Goal: Task Accomplishment & Management: Complete application form

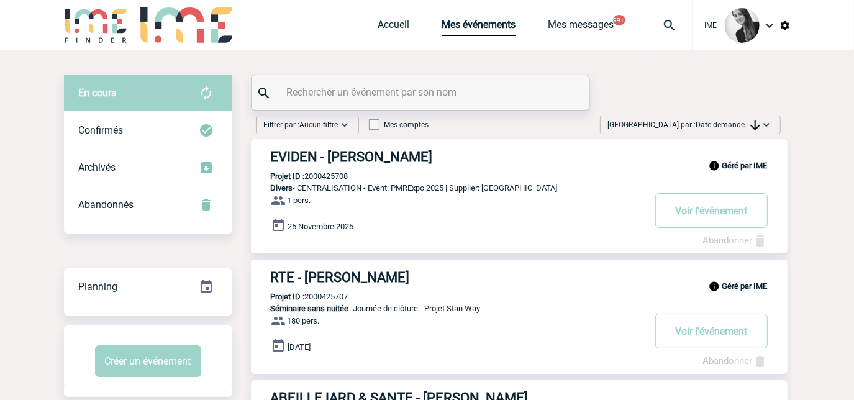
click at [750, 125] on img at bounding box center [755, 126] width 10 height 10
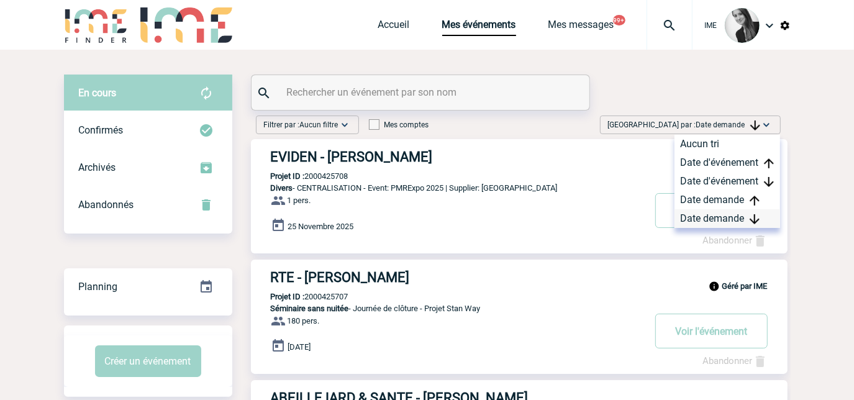
click at [714, 218] on div "Date demande" at bounding box center [728, 218] width 106 height 19
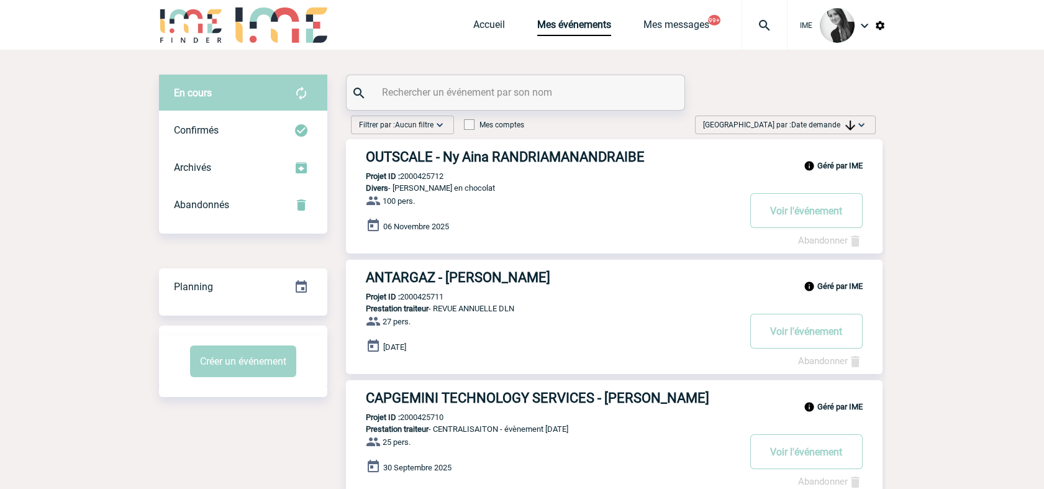
click at [828, 129] on span "Trier par : Date demande" at bounding box center [779, 125] width 152 height 12
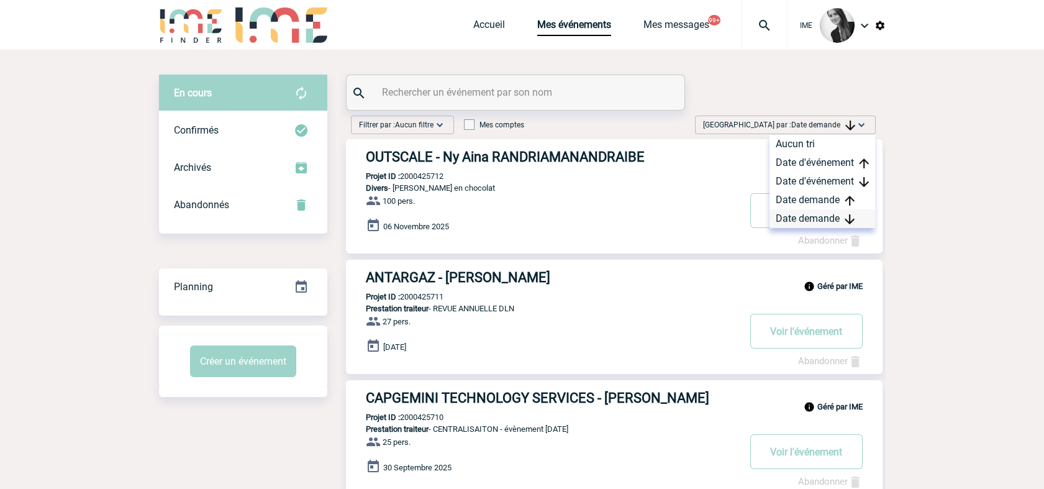
click at [820, 225] on div "Date demande" at bounding box center [823, 218] width 106 height 19
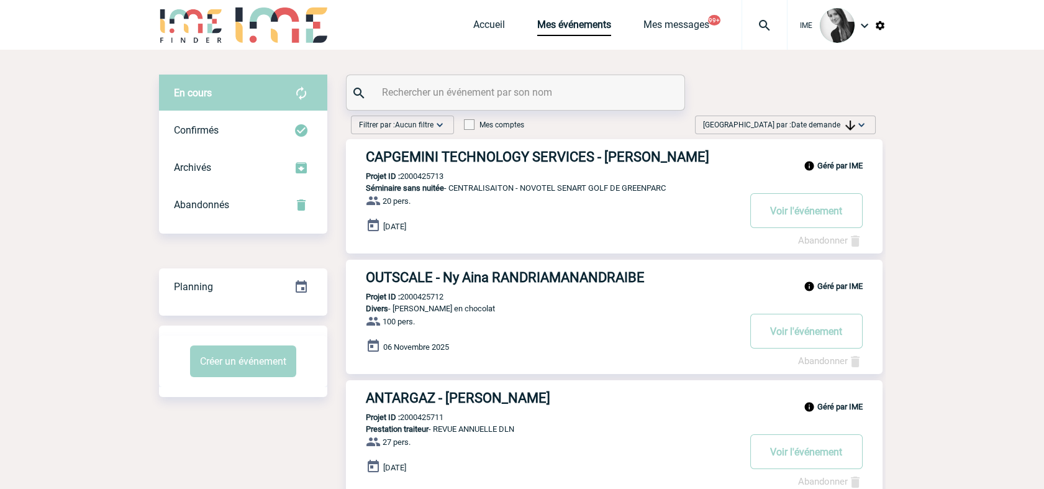
click at [840, 127] on span "Date demande" at bounding box center [823, 125] width 64 height 9
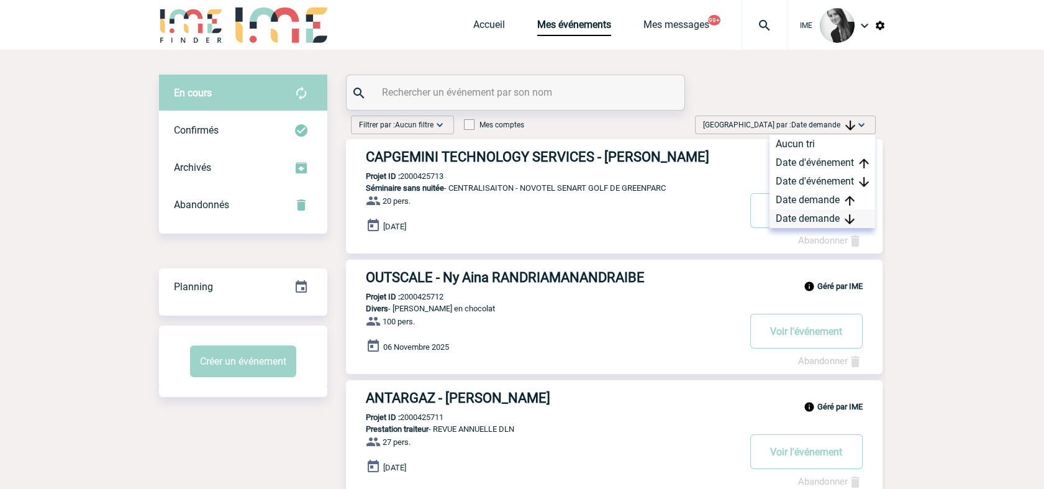
click at [827, 214] on div "Date demande" at bounding box center [823, 218] width 106 height 19
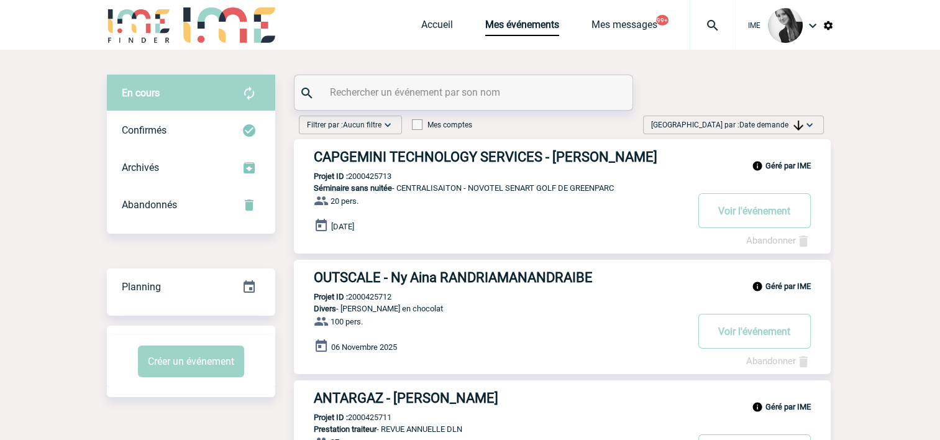
drag, startPoint x: 964, startPoint y: 303, endPoint x: 868, endPoint y: 273, distance: 100.8
drag, startPoint x: 765, startPoint y: 122, endPoint x: 770, endPoint y: 130, distance: 9.8
click at [770, 130] on span "Trier par : Date demande" at bounding box center [727, 125] width 152 height 12
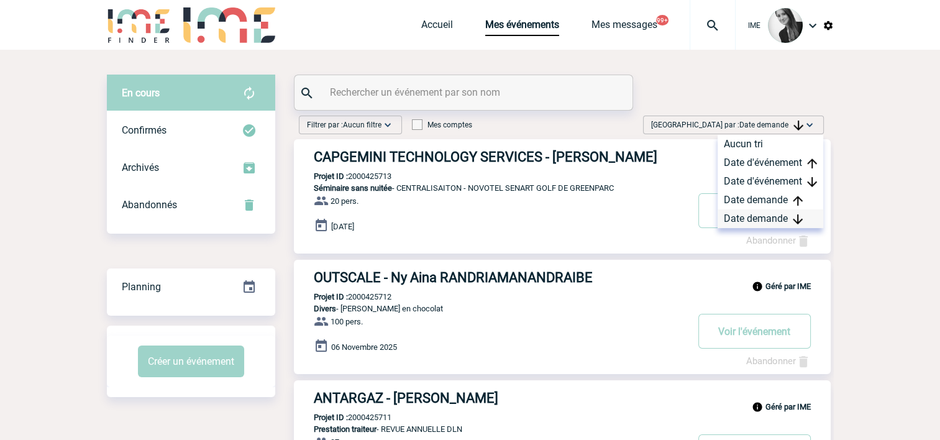
click at [768, 222] on div "Date demande" at bounding box center [770, 218] width 106 height 19
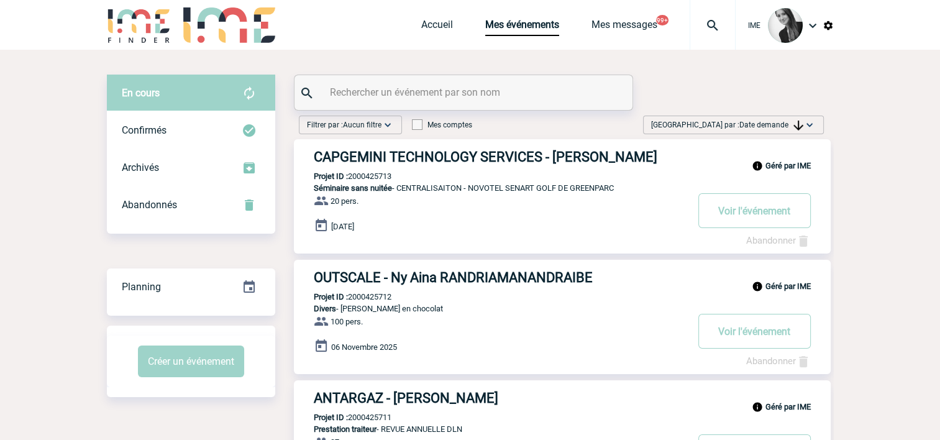
click at [778, 123] on span "Date demande" at bounding box center [771, 125] width 64 height 9
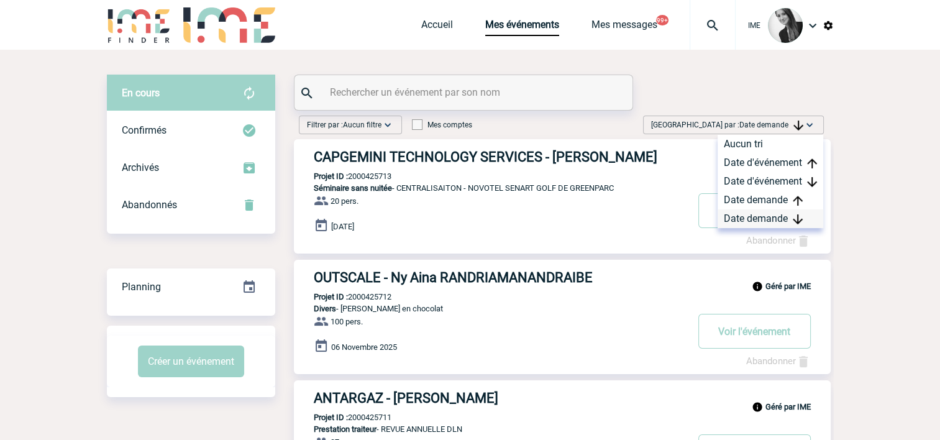
click at [776, 222] on div "Date demande" at bounding box center [770, 218] width 106 height 19
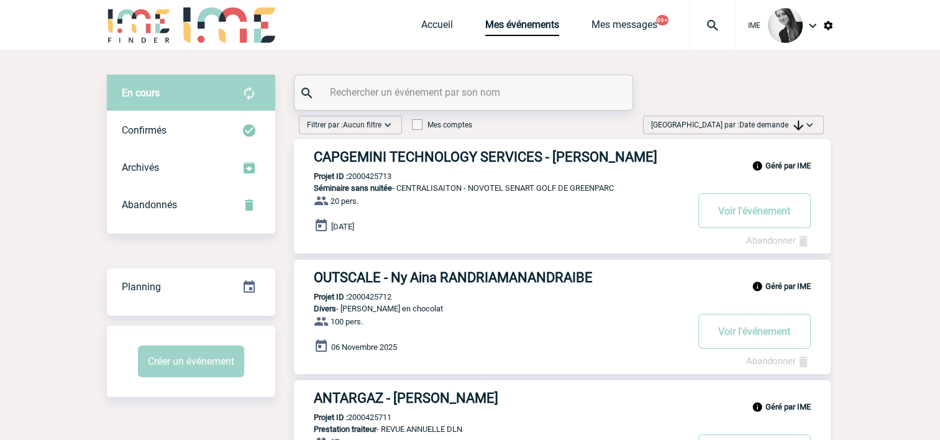
drag, startPoint x: 753, startPoint y: 129, endPoint x: 758, endPoint y: 140, distance: 12.2
click at [754, 129] on span "Date demande" at bounding box center [771, 125] width 64 height 9
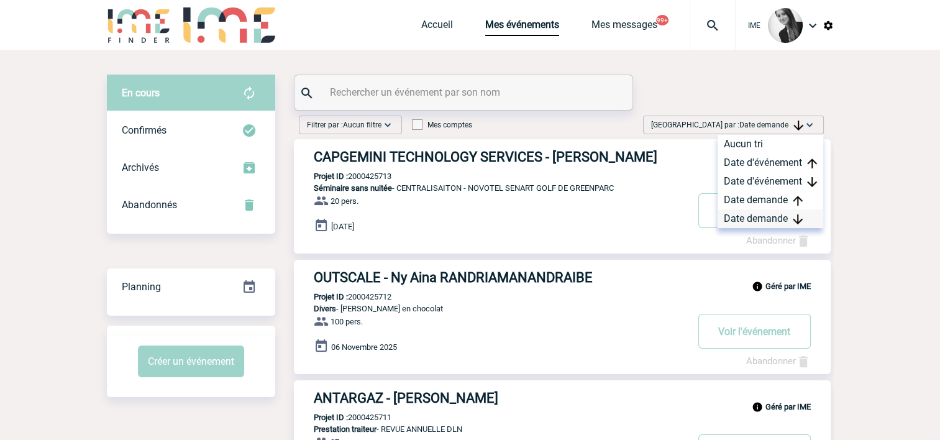
click at [752, 221] on div "Date demande" at bounding box center [770, 218] width 106 height 19
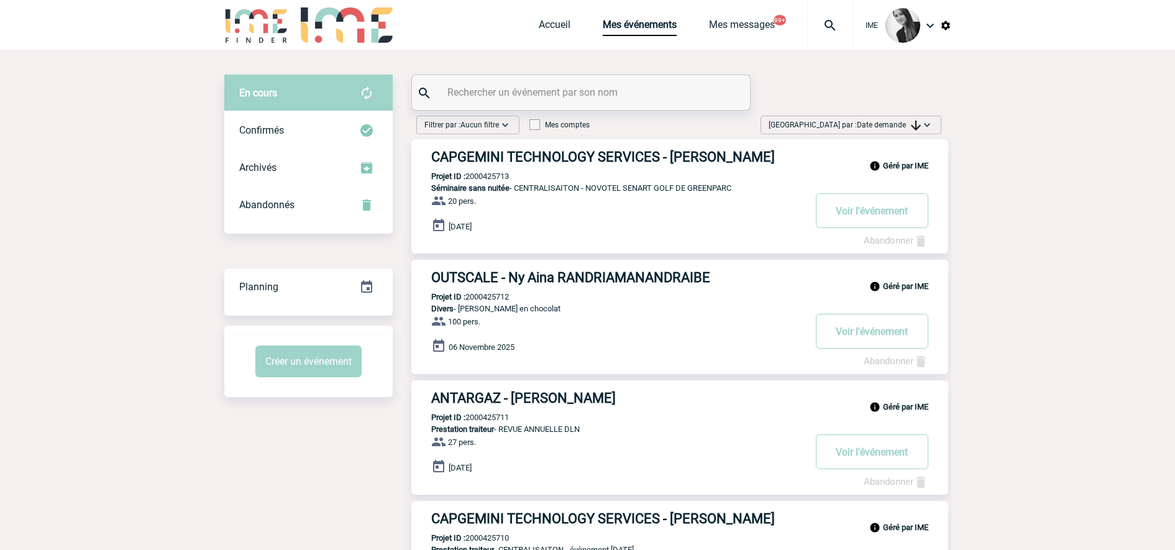
drag, startPoint x: 535, startPoint y: 429, endPoint x: 609, endPoint y: 435, distance: 73.6
click at [609, 399] on div "Géré par IME ANTARGAZ - Delphine DURAND Projet ID : 2000425711 Prestation trait…" at bounding box center [679, 437] width 537 height 114
click at [532, 397] on h3 "ANTARGAZ - Delphine DURAND" at bounding box center [617, 398] width 373 height 16
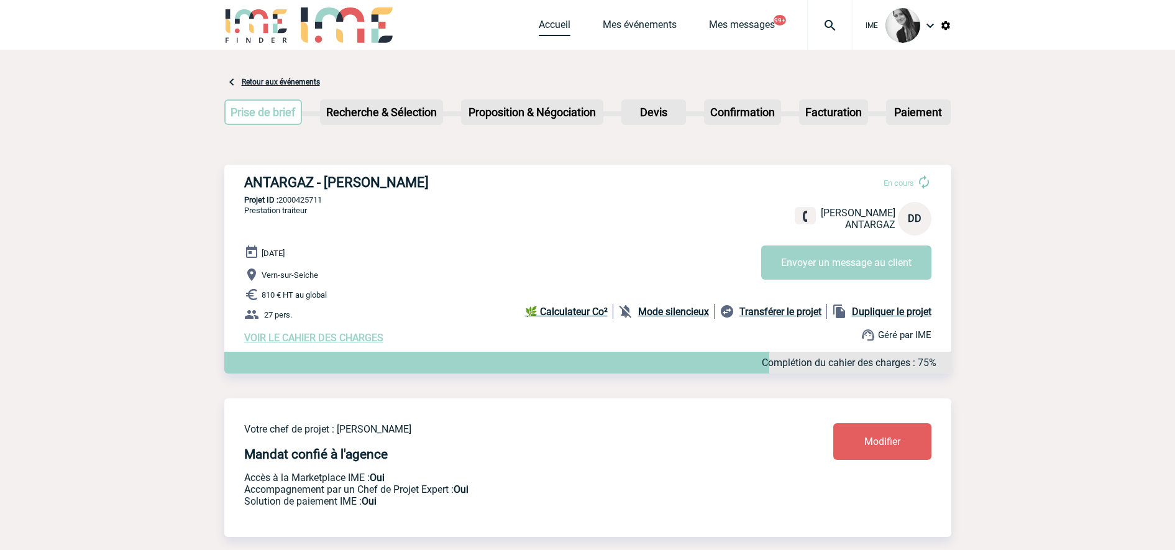
click at [545, 32] on link "Accueil" at bounding box center [555, 27] width 32 height 17
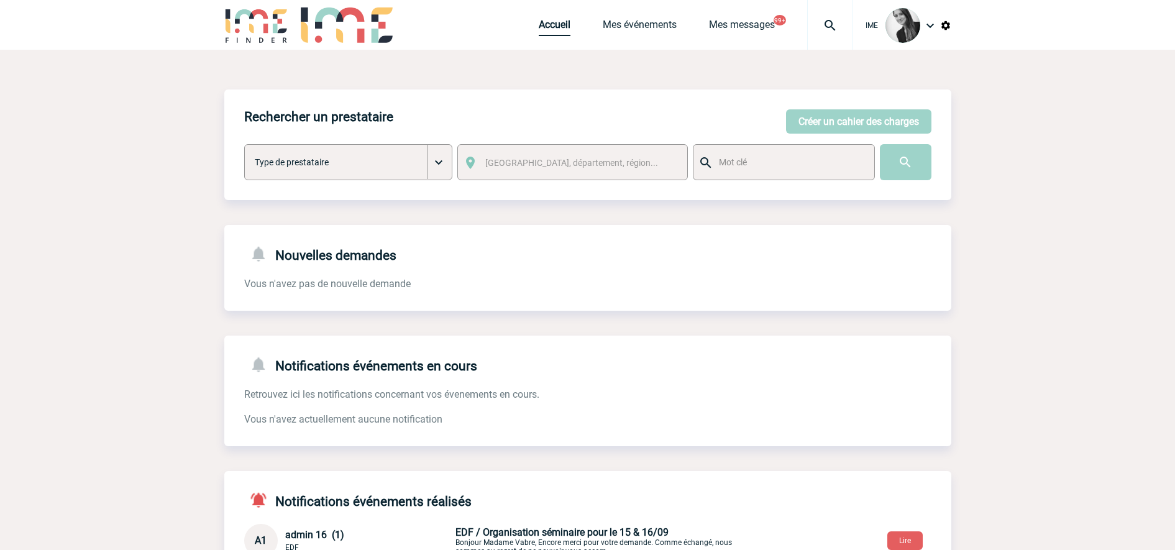
drag, startPoint x: 538, startPoint y: 26, endPoint x: 547, endPoint y: 32, distance: 11.2
click at [539, 25] on link "Accueil" at bounding box center [555, 27] width 32 height 17
click at [658, 29] on link "Mes événements" at bounding box center [640, 27] width 74 height 17
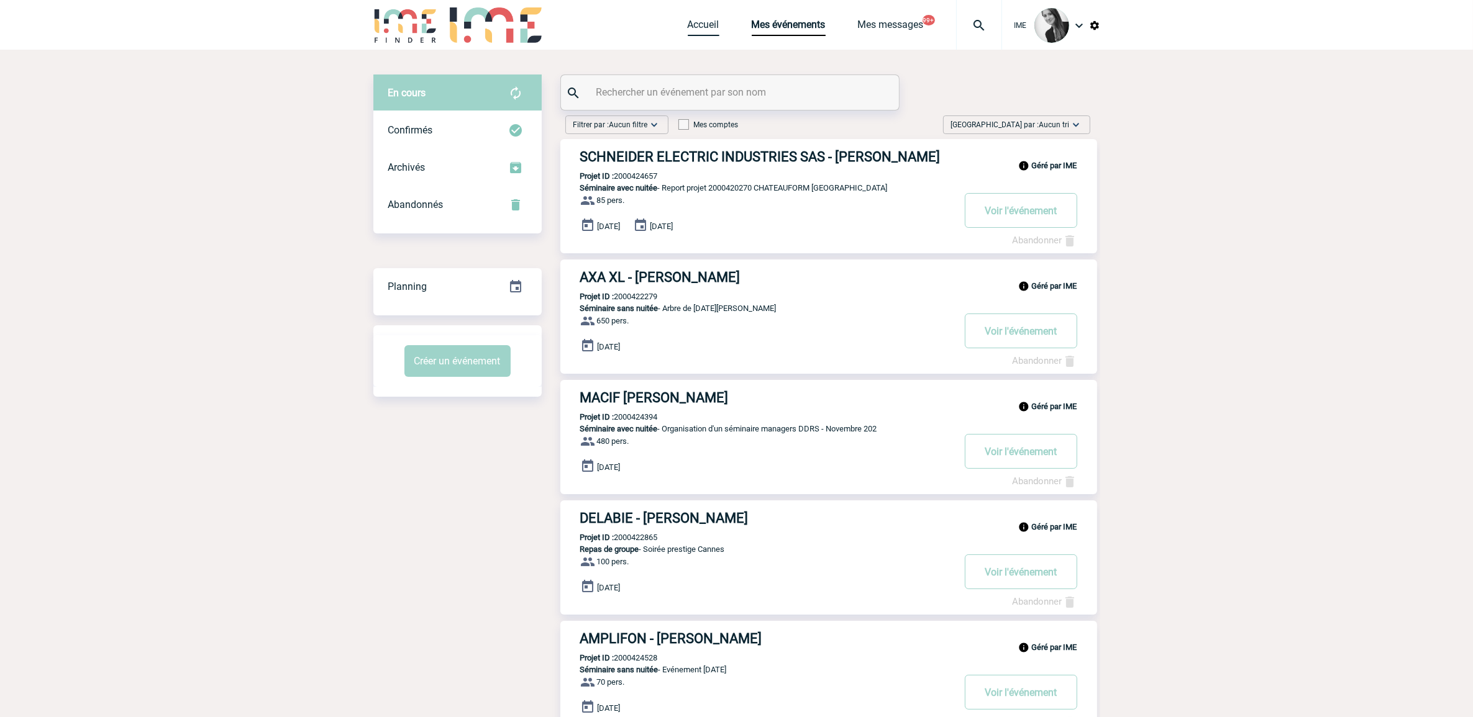
click at [699, 29] on link "Accueil" at bounding box center [704, 27] width 32 height 17
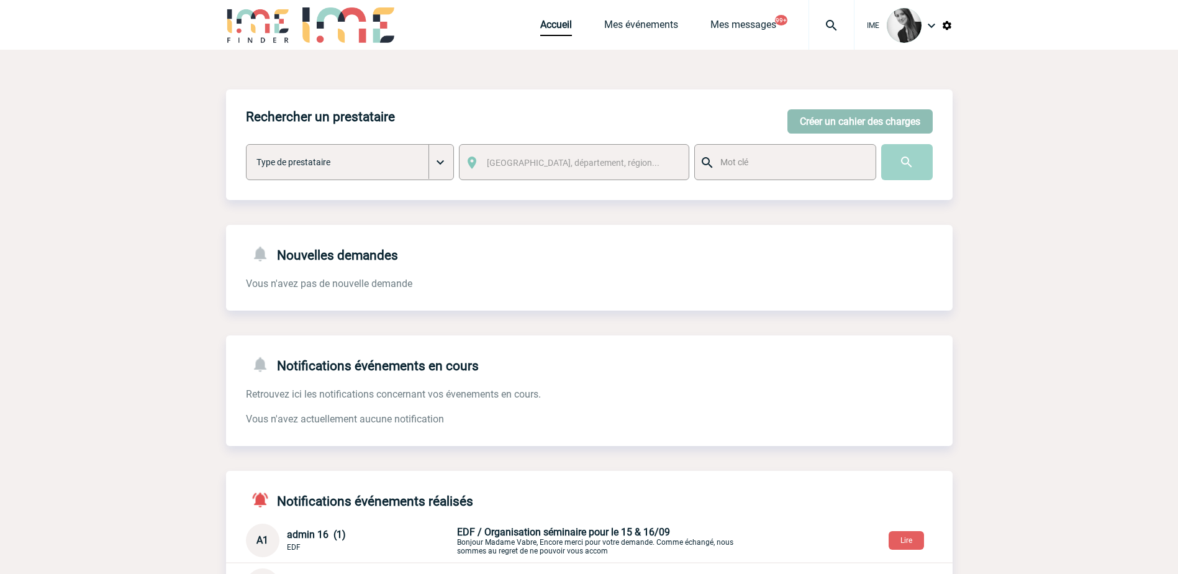
click at [885, 125] on button "Créer un cahier des charges" at bounding box center [860, 121] width 145 height 24
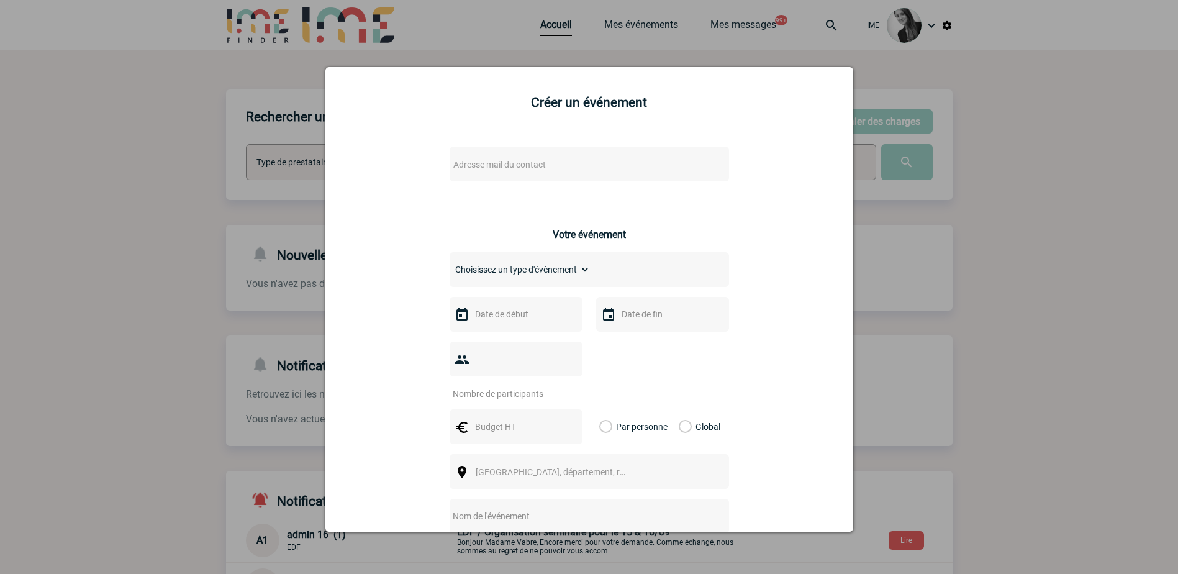
click at [484, 161] on span "Adresse mail du contact" at bounding box center [499, 165] width 93 height 10
click at [488, 190] on input "trafa" at bounding box center [552, 185] width 211 height 18
type input "trafar"
click at [509, 166] on span "Adresse mail du contact" at bounding box center [499, 165] width 93 height 10
click at [490, 161] on span "Adresse mail du contact" at bounding box center [499, 165] width 93 height 10
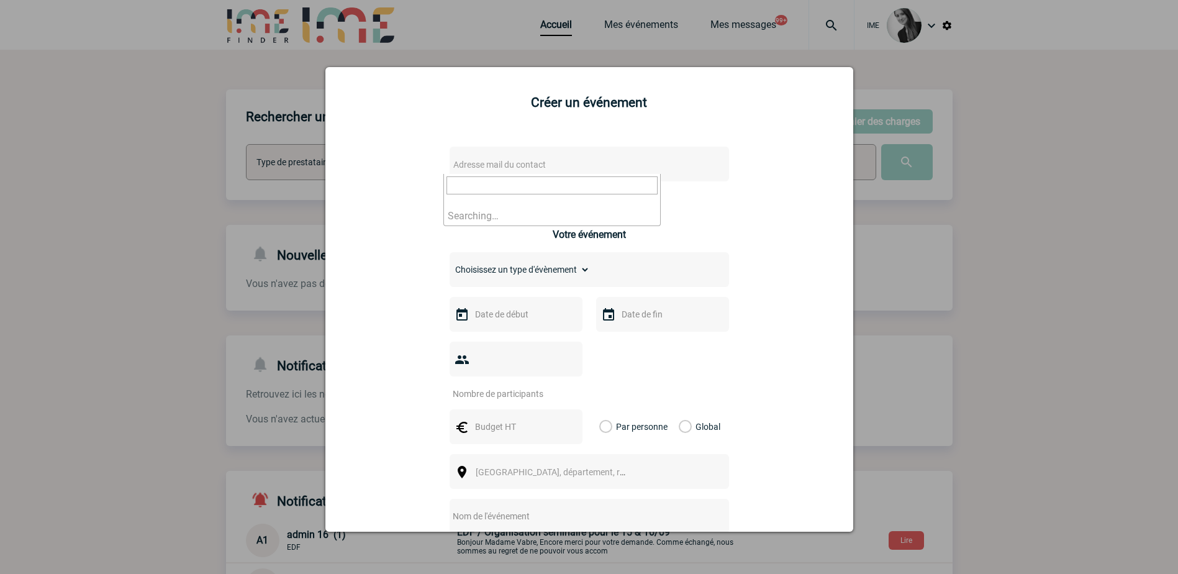
type input "[PERSON_NAME][EMAIL_ADDRESS][PERSON_NAME][DOMAIN_NAME]"
drag, startPoint x: 587, startPoint y: 182, endPoint x: 329, endPoint y: 170, distance: 258.1
click at [329, 170] on body "IME Accueil Mes événements" at bounding box center [589, 382] width 1178 height 765
type input "cmerc"
select select "101050"
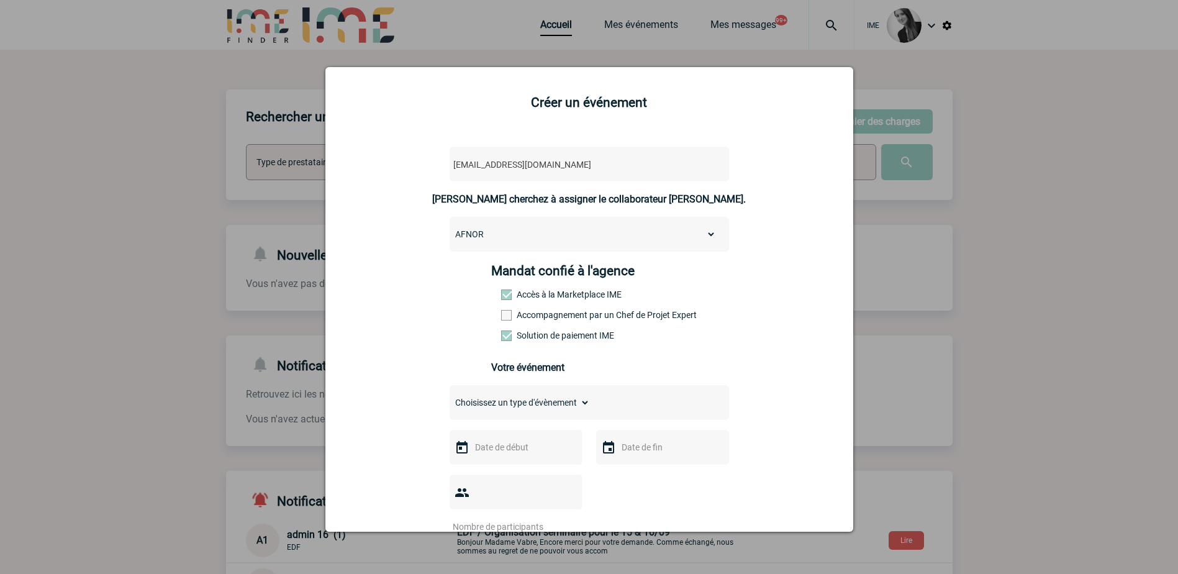
click at [502, 230] on select "AFNOR BOSTIK CONFEDERATION EUROPEENNE LIN ET CHANVRE EDF PRICEWATERHOUSECOOPER …" at bounding box center [583, 233] width 266 height 17
click at [399, 268] on div "[EMAIL_ADDRESS][DOMAIN_NAME] [EMAIL_ADDRESS][DOMAIN_NAME] Vous cherchez à assig…" at bounding box center [589, 522] width 497 height 774
click at [598, 162] on span "[EMAIL_ADDRESS][DOMAIN_NAME]" at bounding box center [556, 164] width 217 height 17
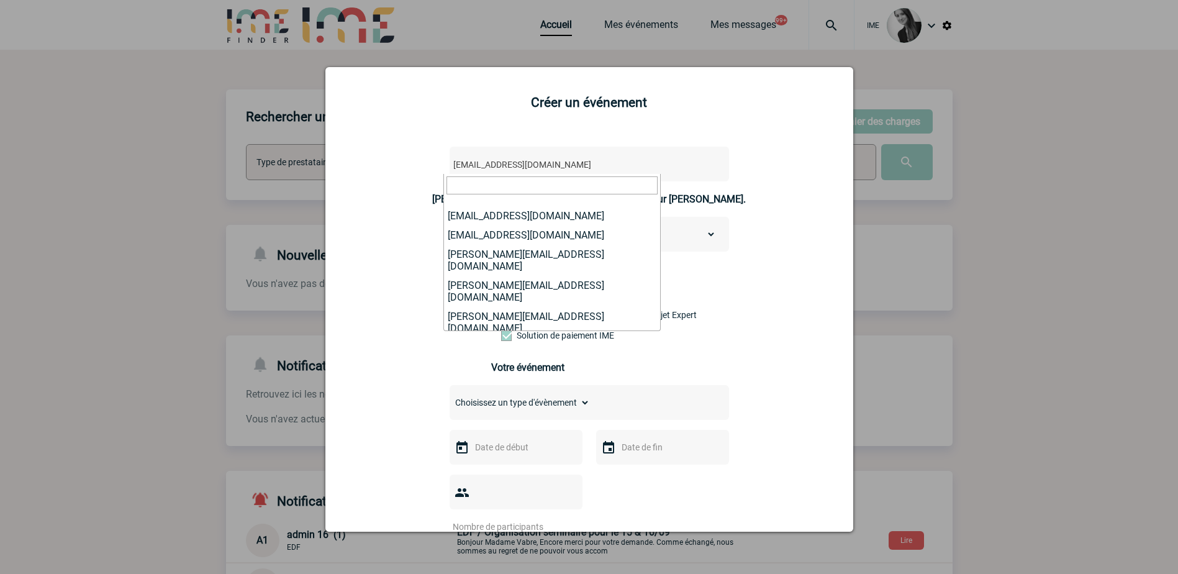
scroll to position [4795, 0]
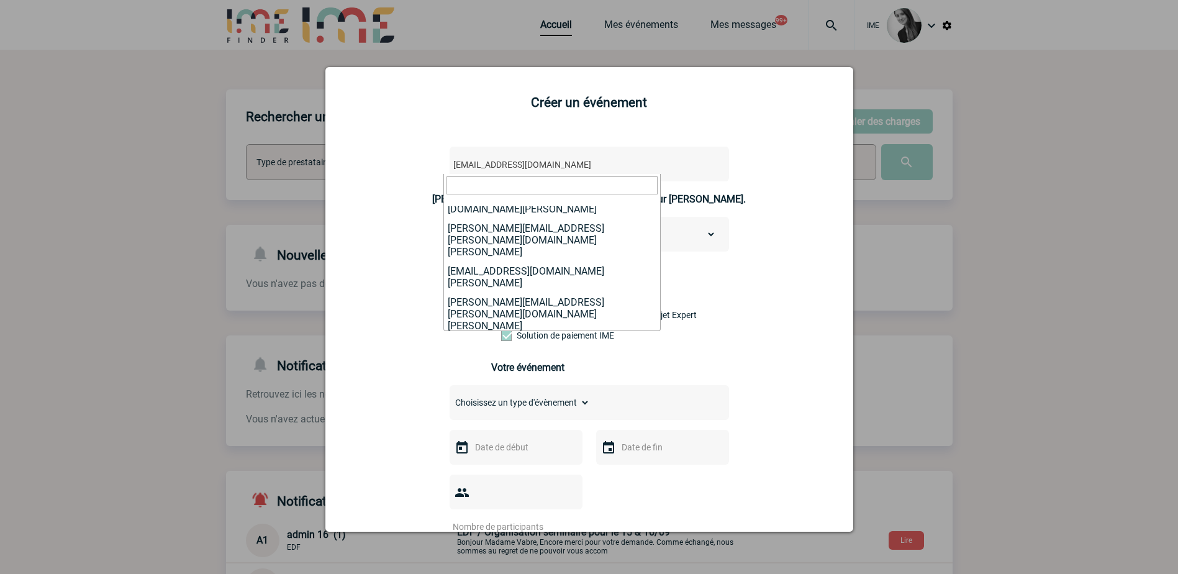
click at [417, 353] on div "[EMAIL_ADDRESS][DOMAIN_NAME] [EMAIL_ADDRESS][DOMAIN_NAME] Vous cherchez à assig…" at bounding box center [589, 522] width 497 height 774
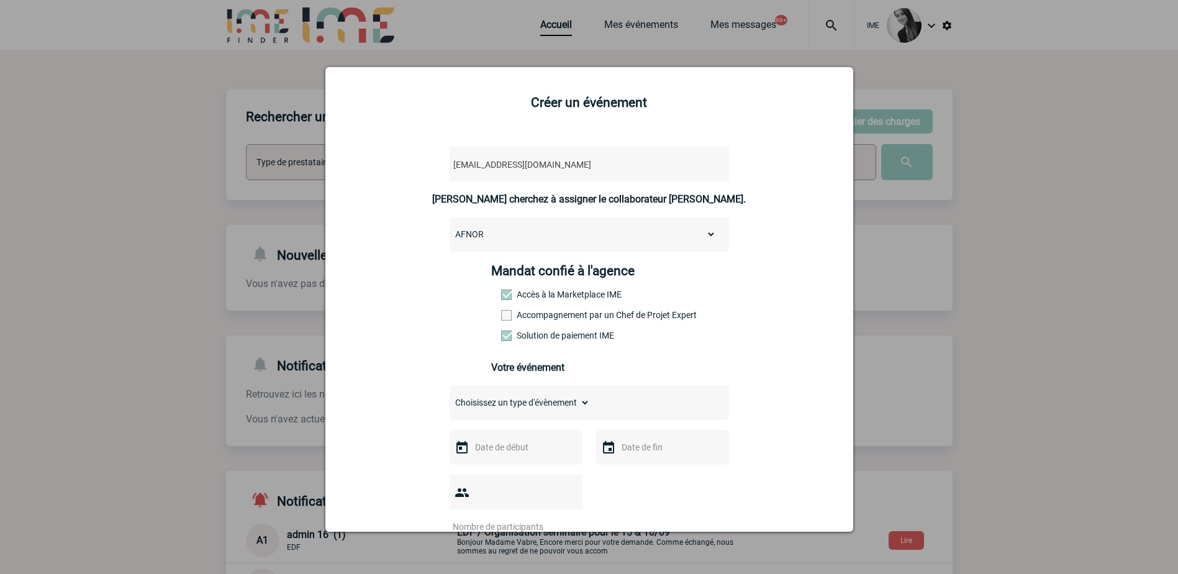
click at [156, 332] on div at bounding box center [589, 287] width 1178 height 574
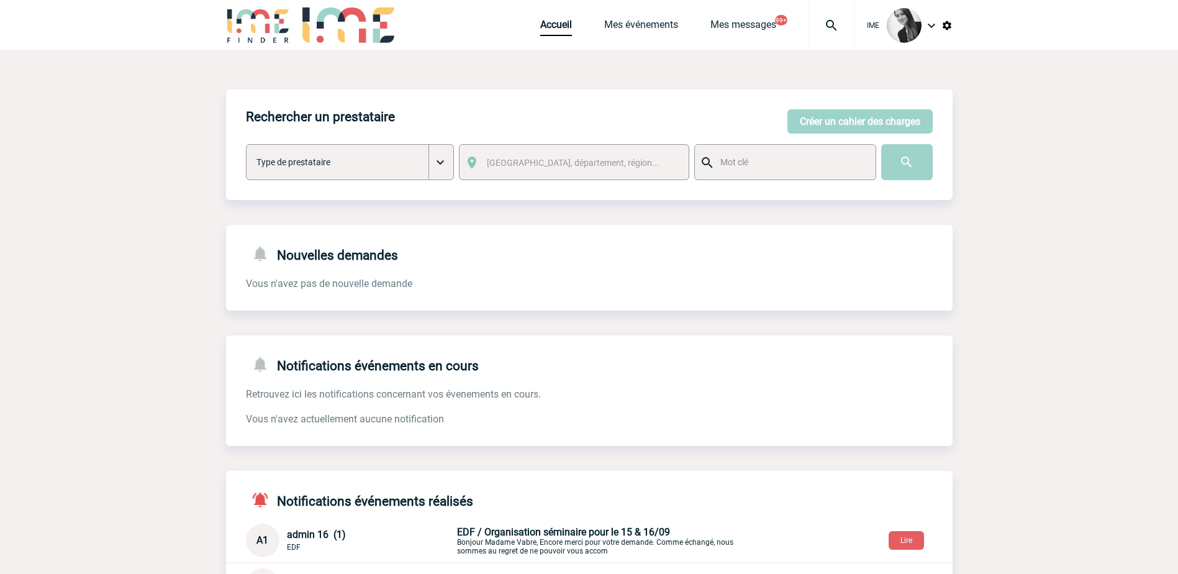
click at [630, 17] on div "Accueil Mes événements Mes messages 99+ Projet, client Projet, client" at bounding box center [697, 25] width 314 height 50
click at [630, 23] on link "Mes événements" at bounding box center [641, 27] width 74 height 17
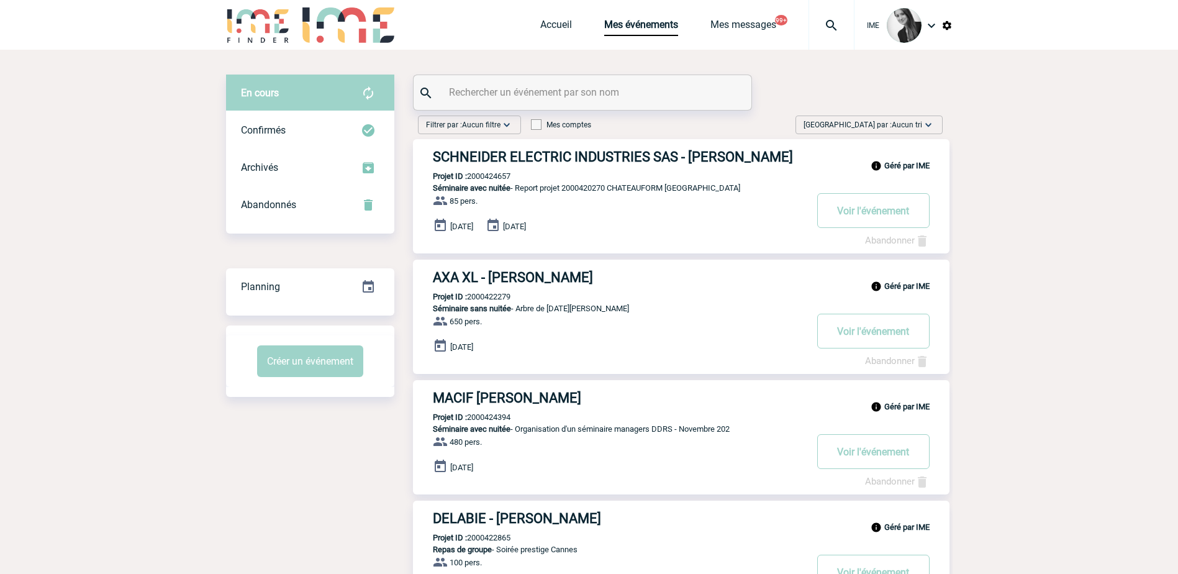
click at [921, 126] on span "Aucun tri" at bounding box center [907, 125] width 30 height 9
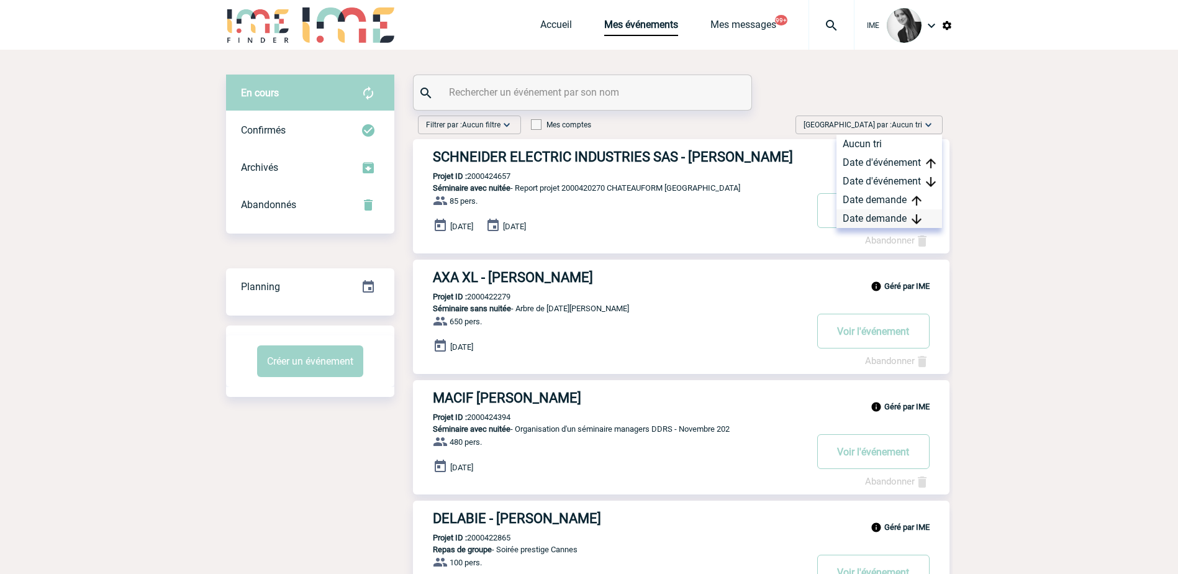
click at [888, 214] on div "Date demande" at bounding box center [890, 218] width 106 height 19
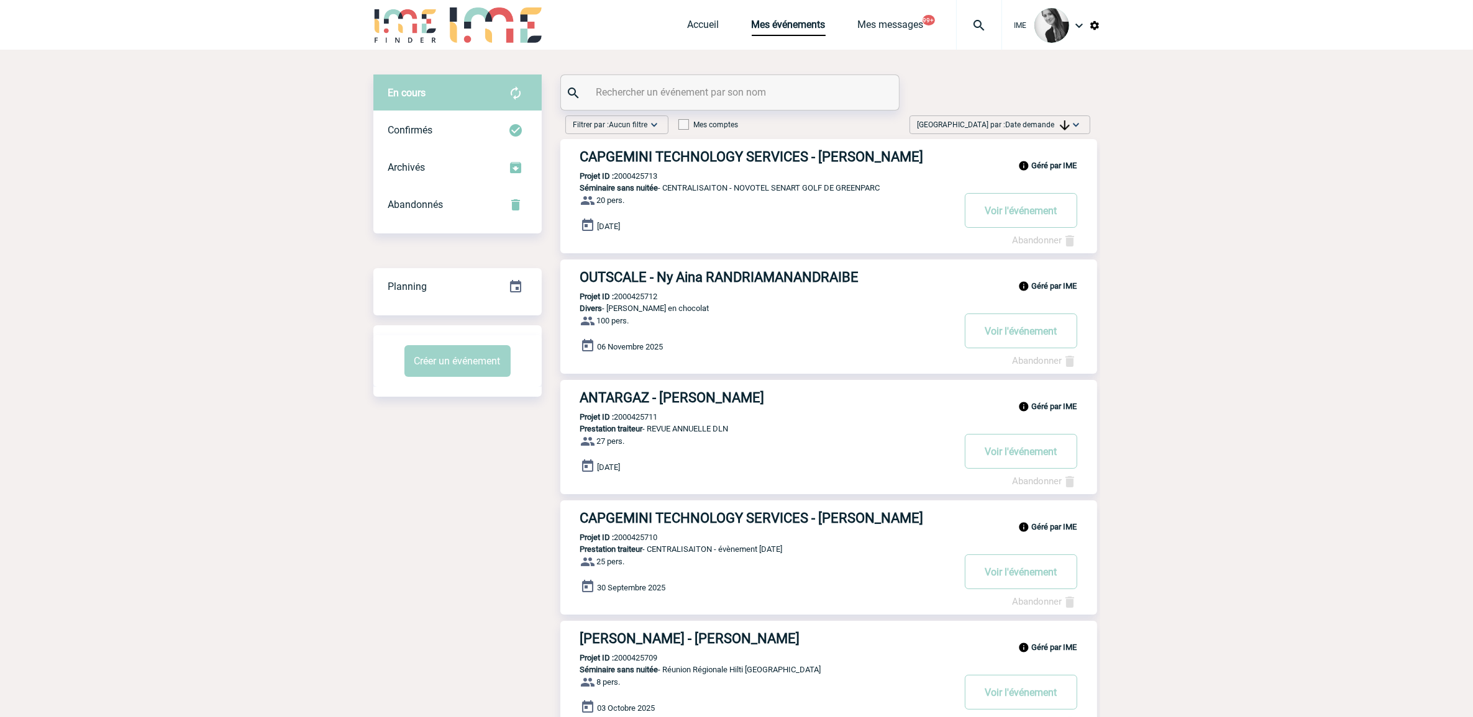
click at [1034, 130] on span "[GEOGRAPHIC_DATA] par : Date demande" at bounding box center [993, 125] width 152 height 12
click at [1025, 216] on div "Date demande" at bounding box center [1037, 218] width 106 height 19
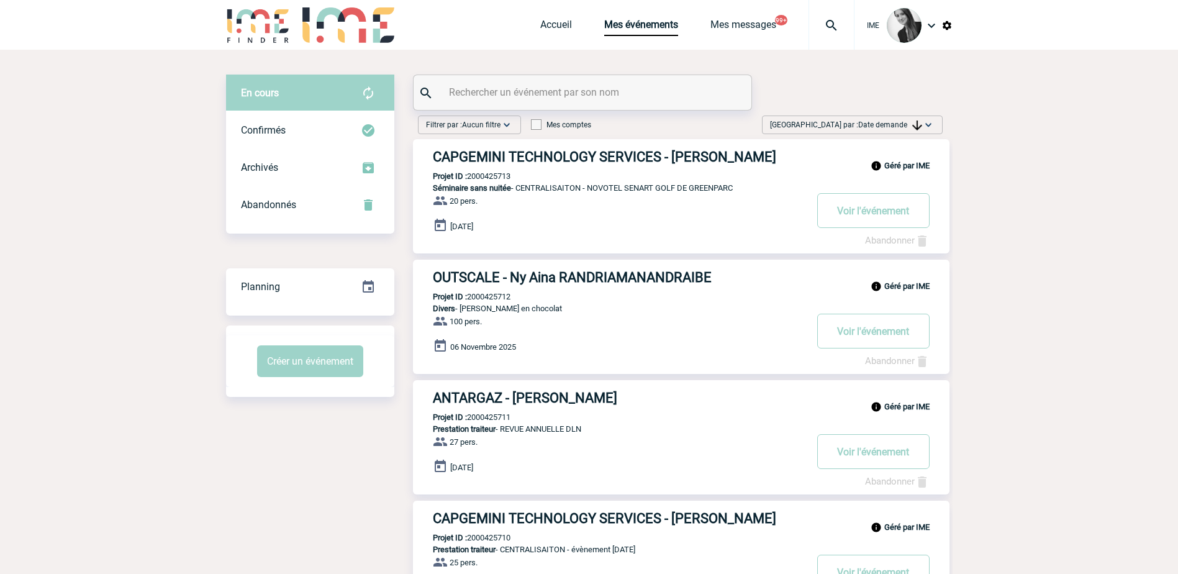
click at [867, 121] on span "Date demande" at bounding box center [890, 125] width 64 height 9
drag, startPoint x: 888, startPoint y: 219, endPoint x: 841, endPoint y: 230, distance: 48.5
click at [888, 219] on div "Date demande" at bounding box center [890, 218] width 106 height 19
